Goal: Find specific page/section: Find specific page/section

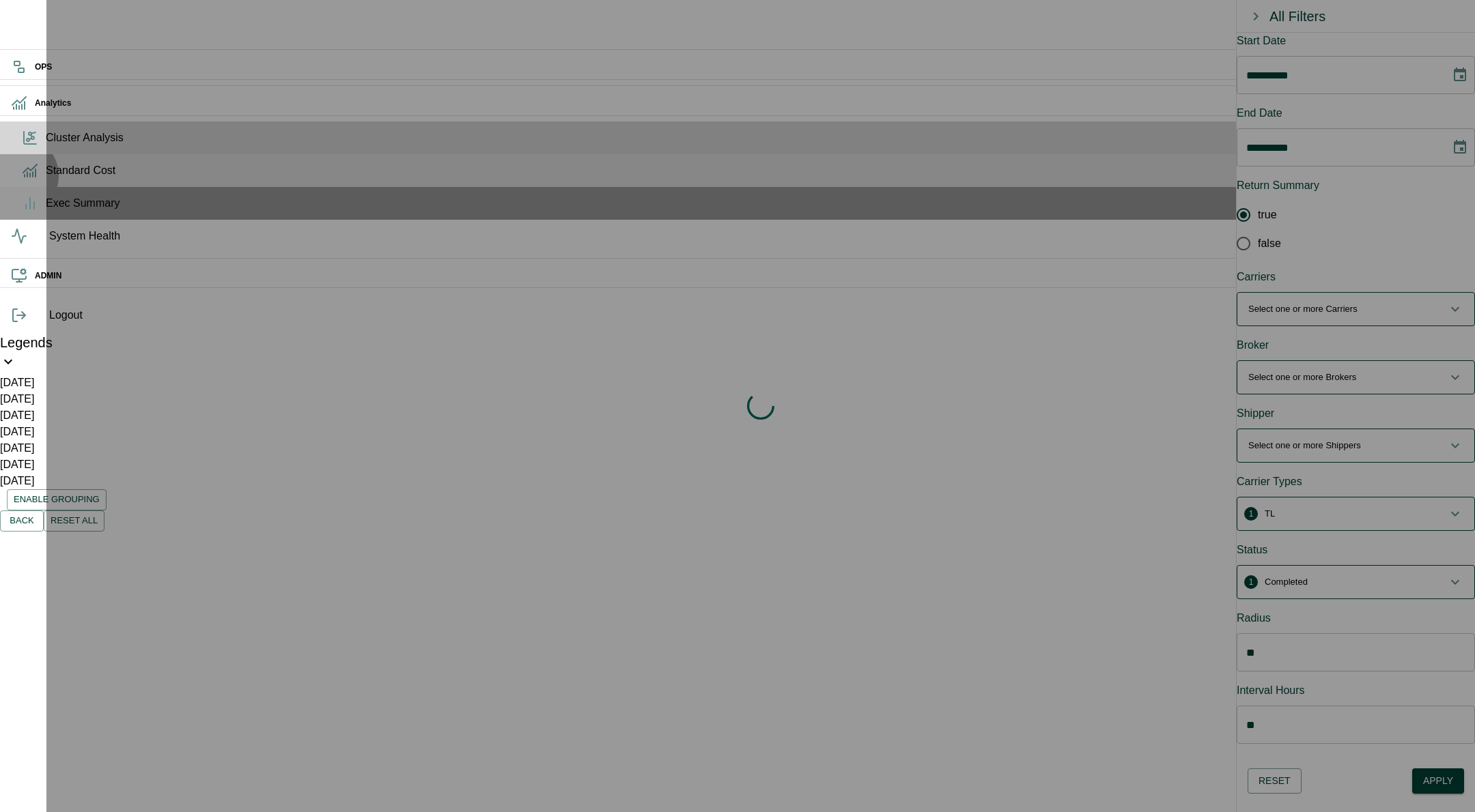
click at [18, 187] on div "Standard Cost" at bounding box center [738, 170] width 1475 height 33
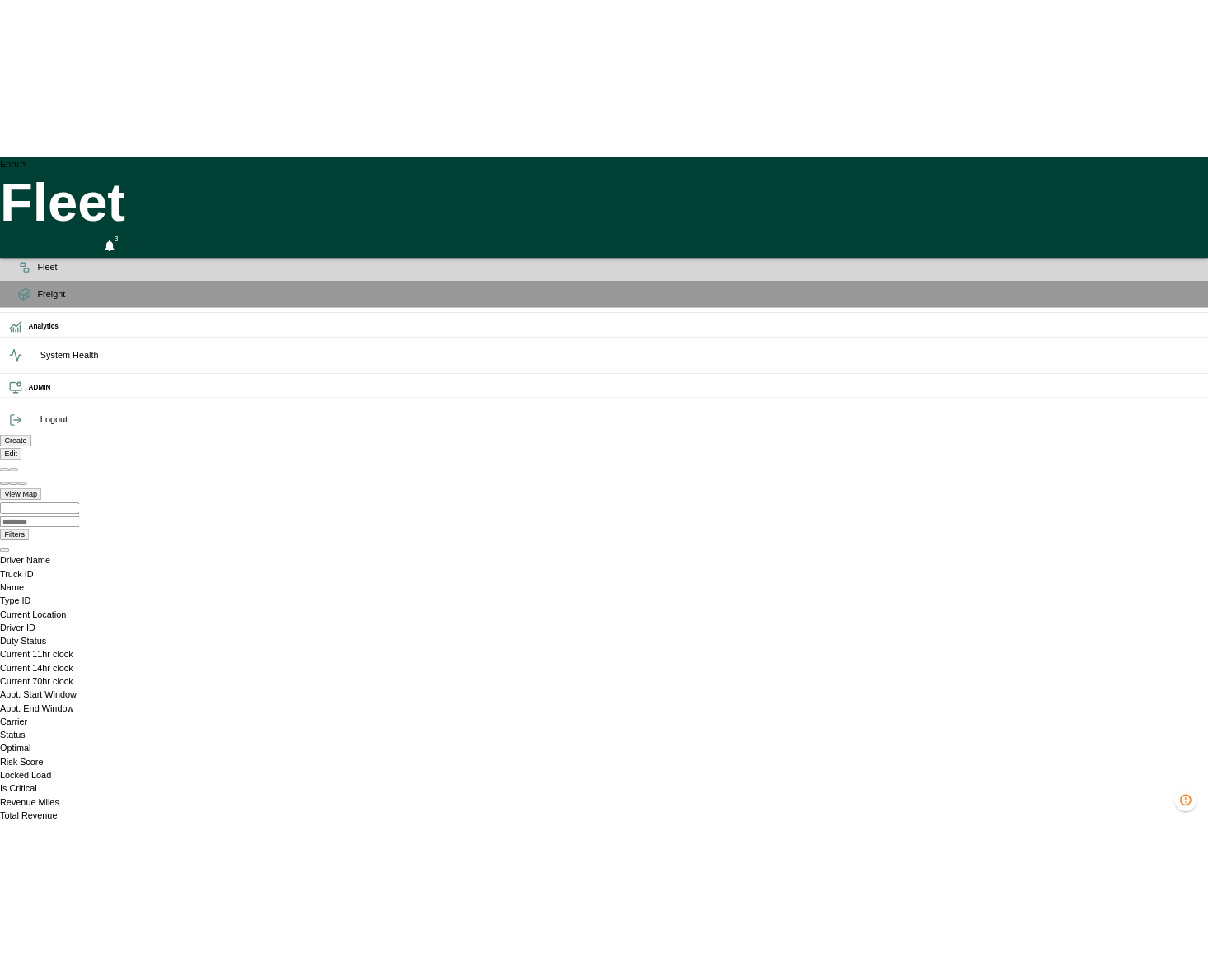
scroll to position [0, 1171312]
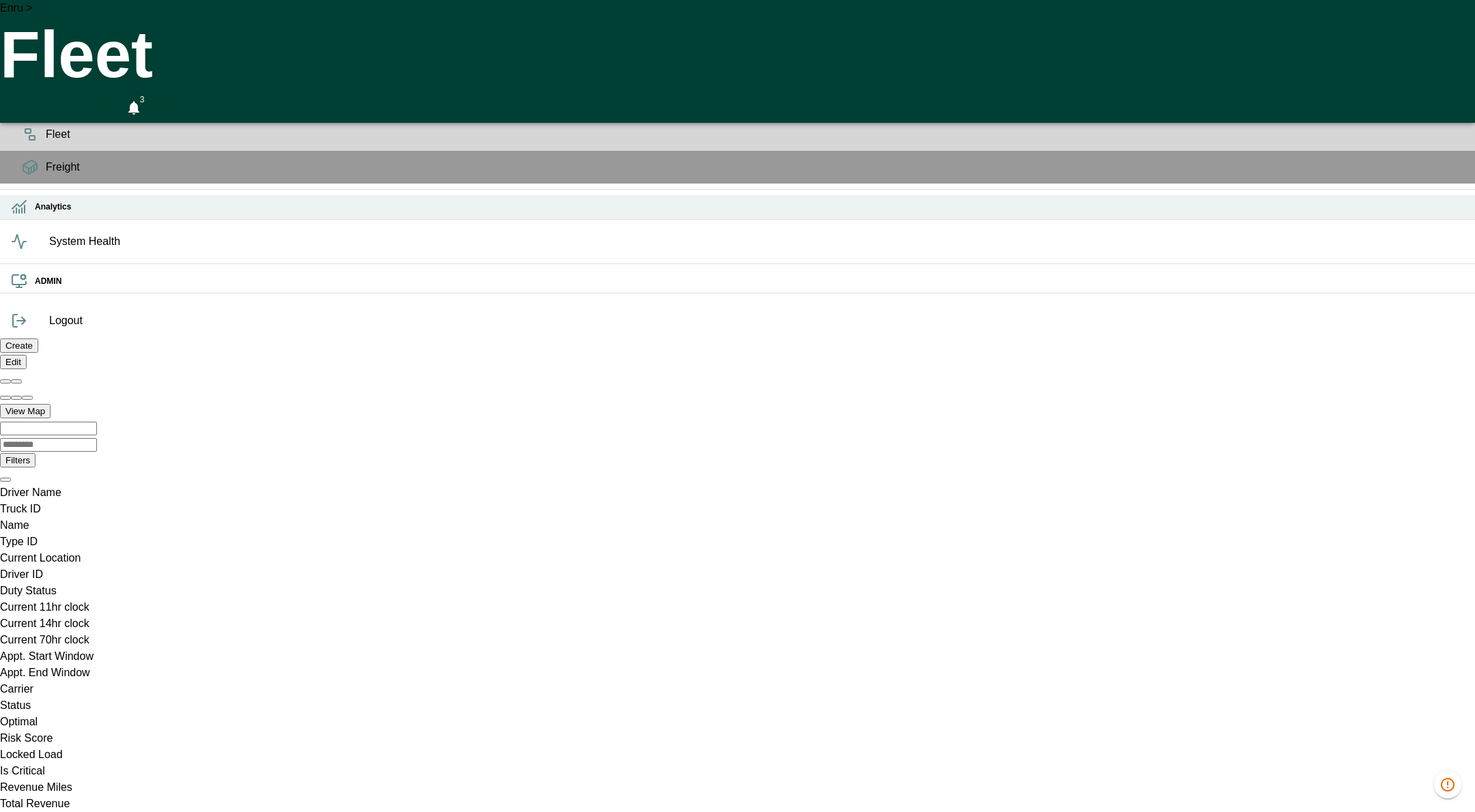
click at [22, 213] on icon at bounding box center [22, 211] width 0 height 5
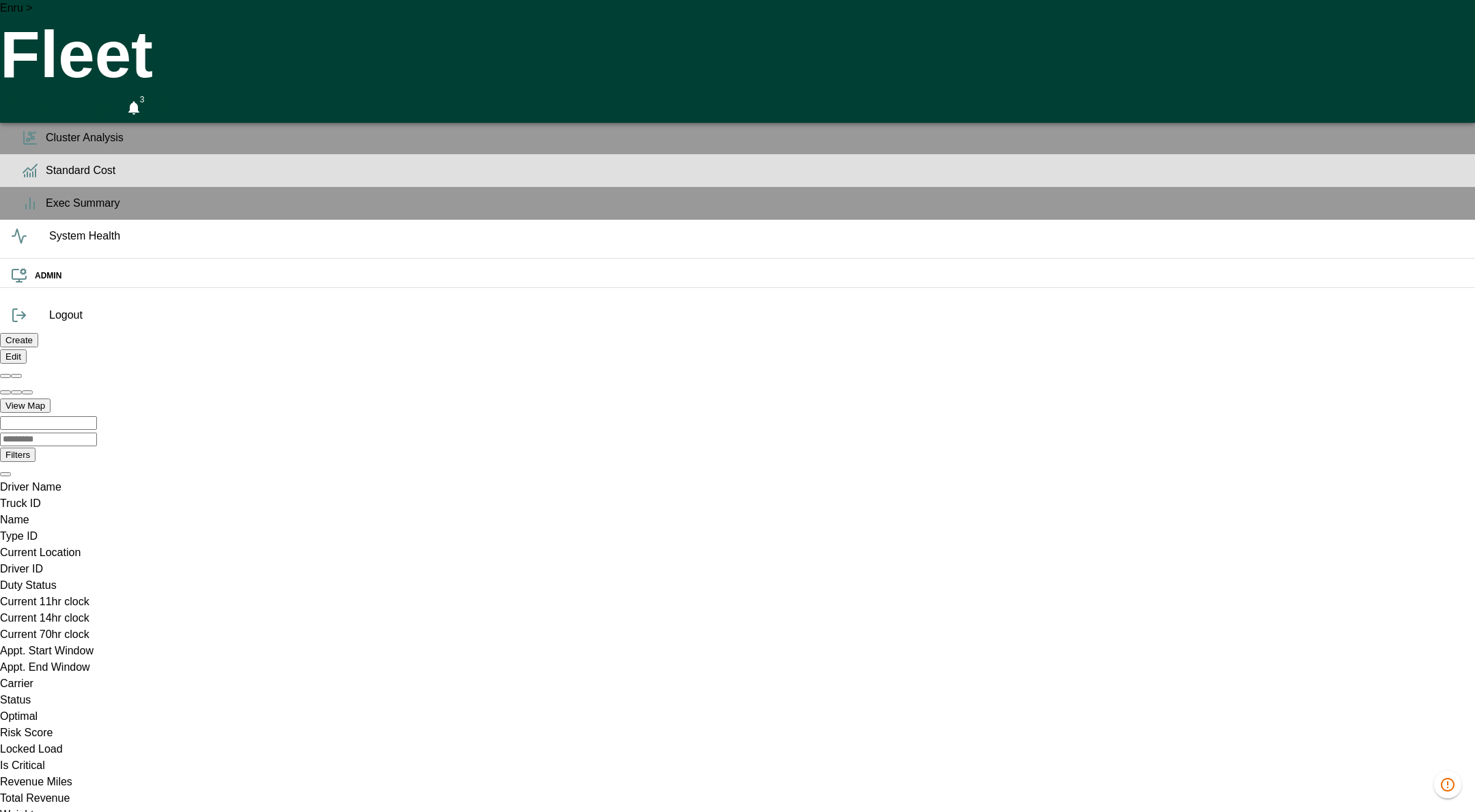
click at [46, 179] on span "Standard Cost" at bounding box center [755, 170] width 1418 height 16
